Goal: Transaction & Acquisition: Purchase product/service

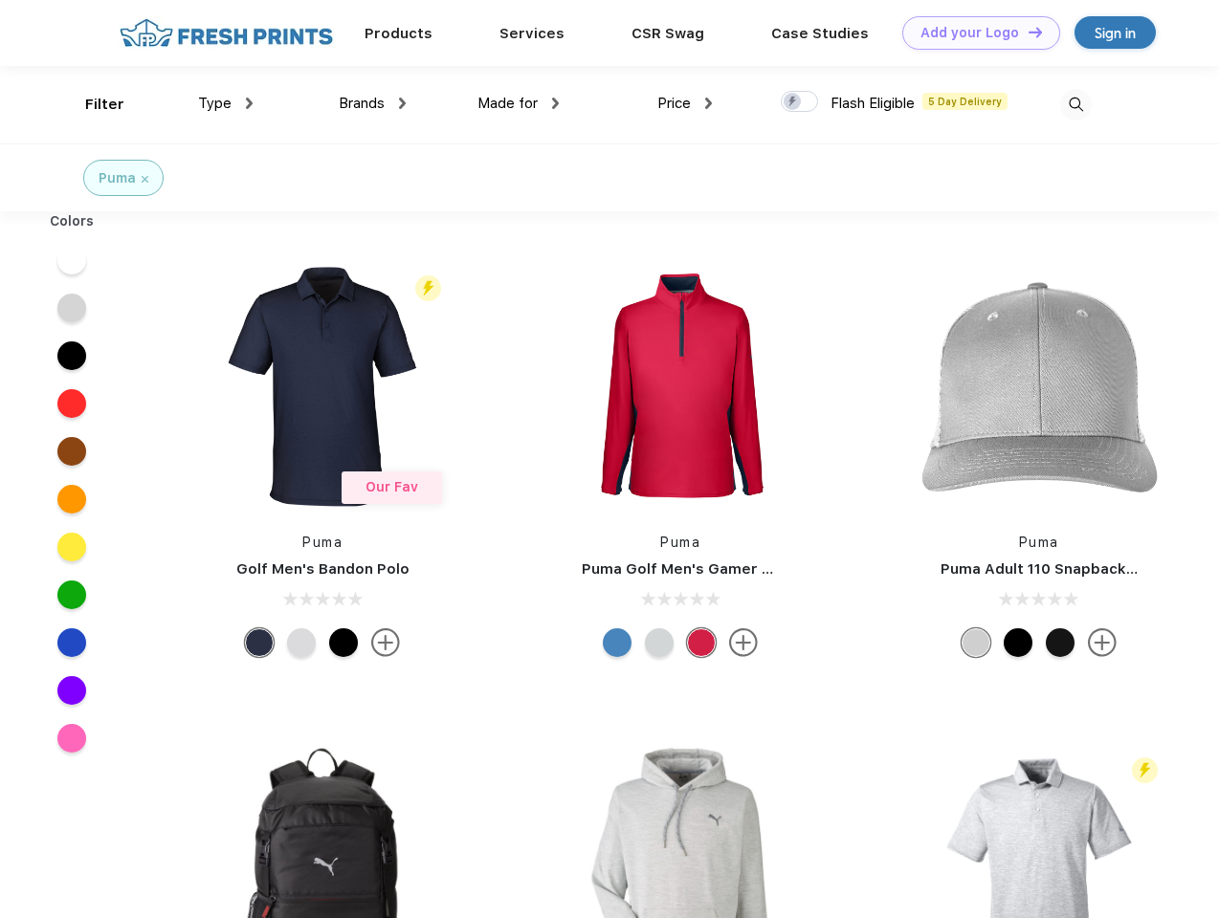
scroll to position [1, 0]
click at [974, 33] on link "Add your Logo Design Tool" at bounding box center [981, 32] width 158 height 33
click at [0, 0] on div "Design Tool" at bounding box center [0, 0] width 0 height 0
click at [1026, 32] on link "Add your Logo Design Tool" at bounding box center [981, 32] width 158 height 33
click at [92, 104] on div "Filter" at bounding box center [104, 105] width 39 height 22
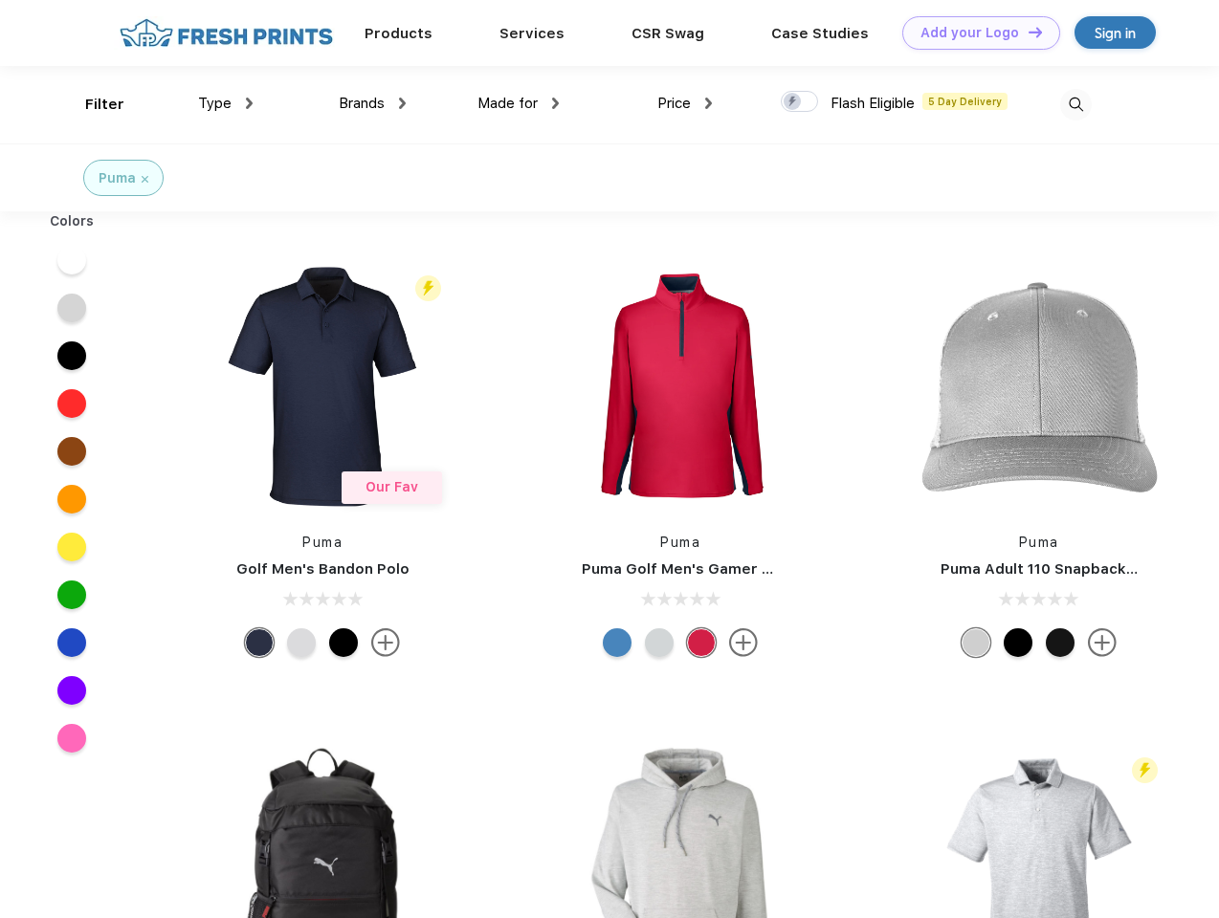
click at [226, 103] on span "Type" at bounding box center [214, 103] width 33 height 17
click at [372, 103] on span "Brands" at bounding box center [362, 103] width 46 height 17
click at [518, 103] on span "Made for" at bounding box center [507, 103] width 60 height 17
click at [685, 103] on span "Price" at bounding box center [673, 103] width 33 height 17
click at [800, 102] on div at bounding box center [799, 101] width 37 height 21
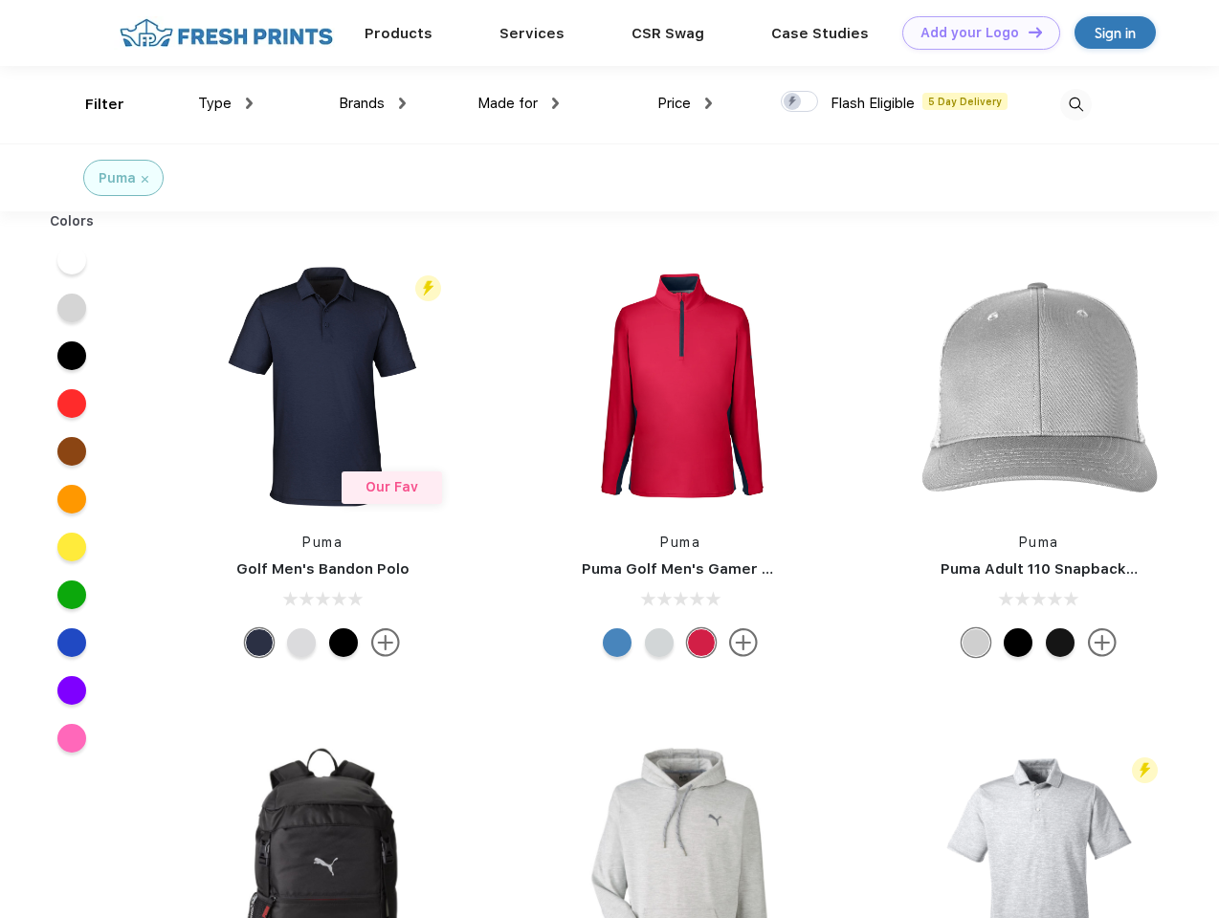
click at [793, 102] on input "checkbox" at bounding box center [787, 96] width 12 height 12
click at [1075, 104] on img at bounding box center [1076, 105] width 32 height 32
